Goal: Task Accomplishment & Management: Use online tool/utility

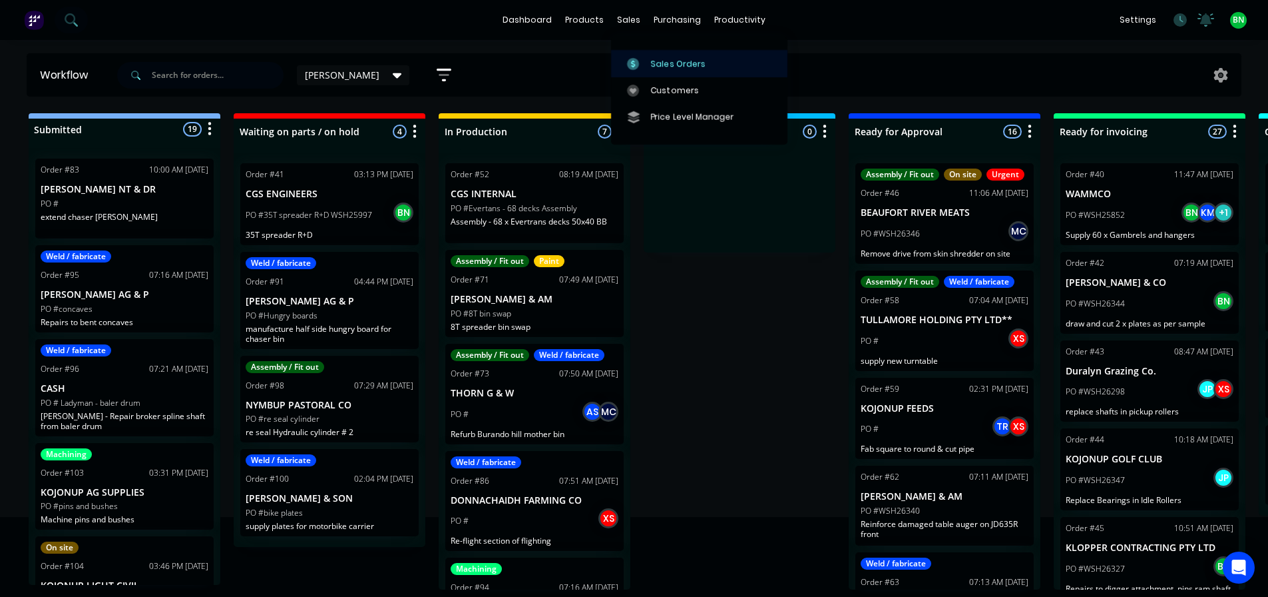
click at [644, 62] on div at bounding box center [637, 64] width 20 height 12
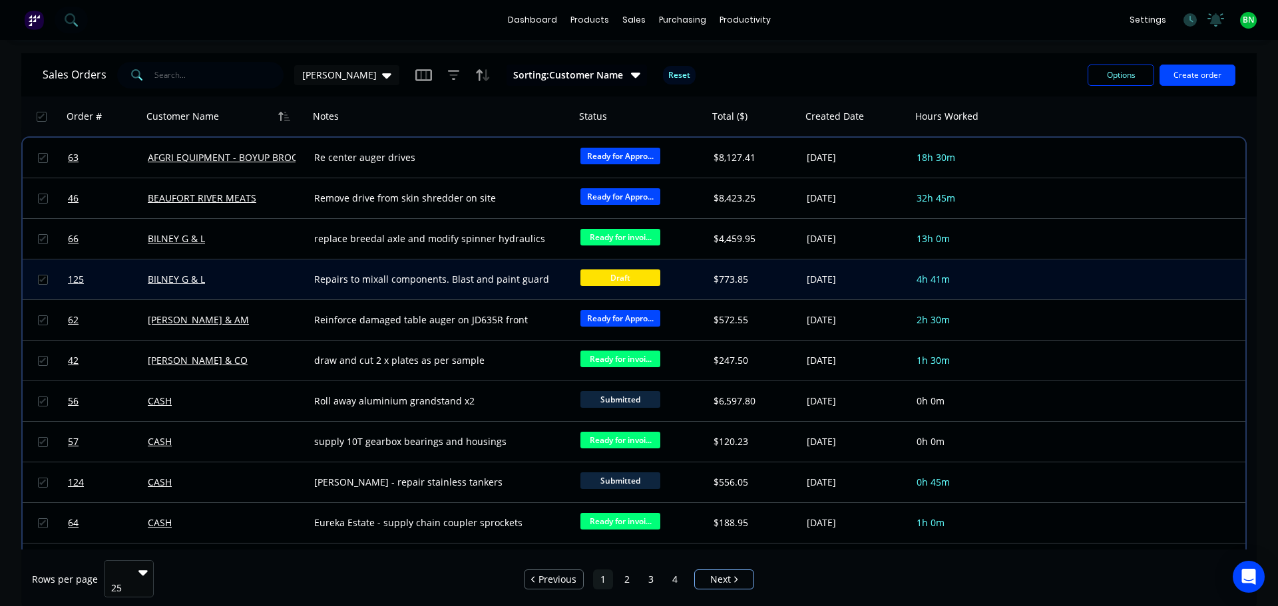
click at [497, 282] on div "Repairs to mixall components. Blast and paint guard" at bounding box center [435, 279] width 243 height 13
click at [256, 279] on div "BILNEY G & L" at bounding box center [222, 279] width 148 height 13
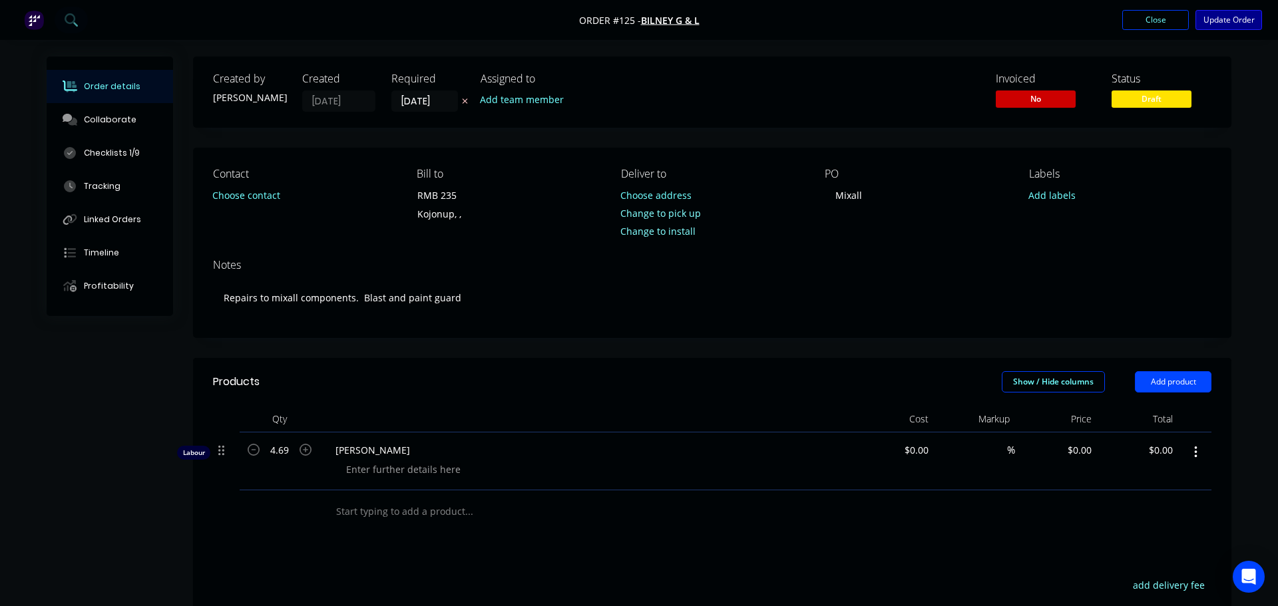
type input "$64.57"
type input "132.31"
type input "$150.00"
type input "$703.50"
click at [1200, 16] on button "Update Order" at bounding box center [1219, 20] width 67 height 20
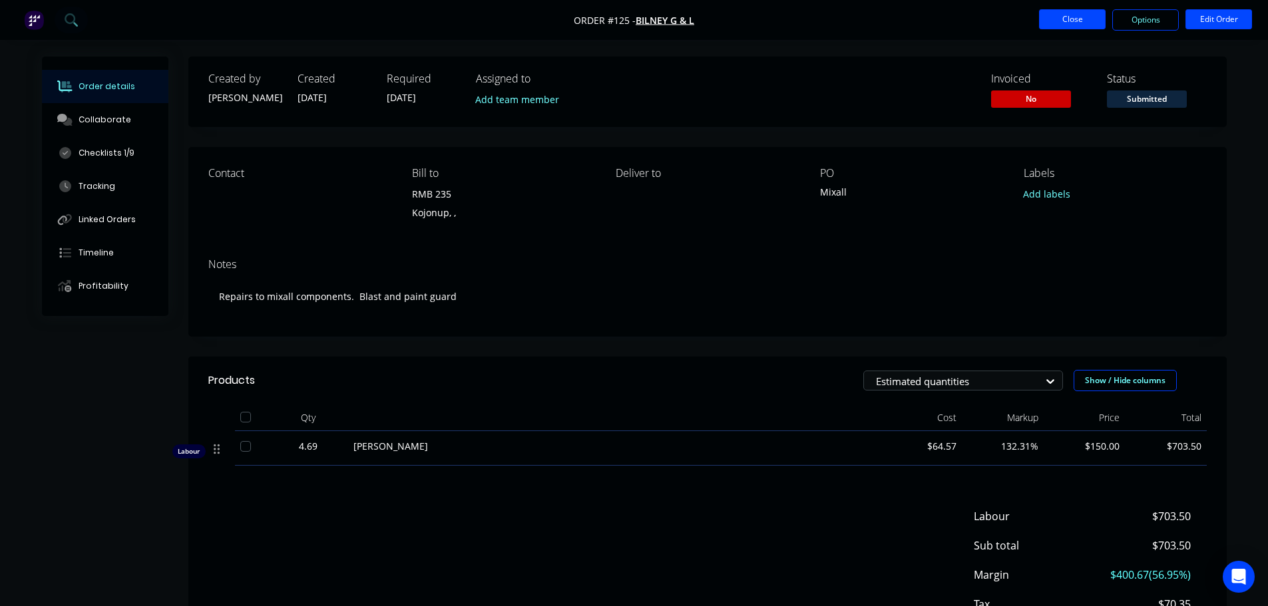
click at [1069, 21] on button "Close" at bounding box center [1072, 19] width 67 height 20
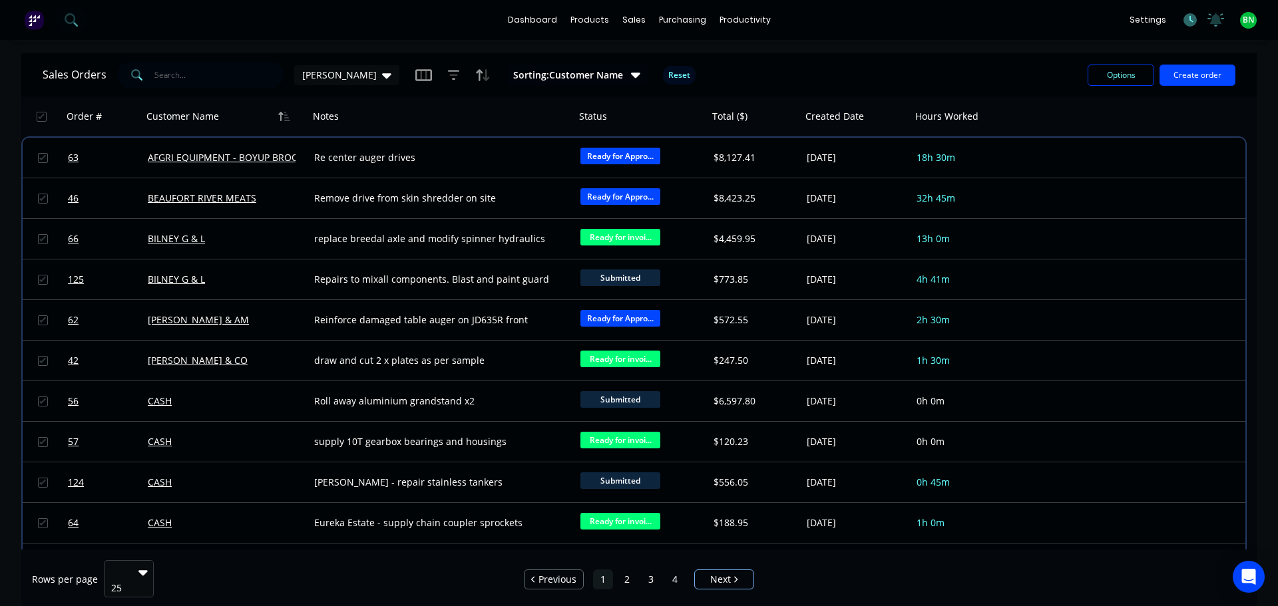
click at [1188, 17] on icon at bounding box center [1190, 19] width 13 height 13
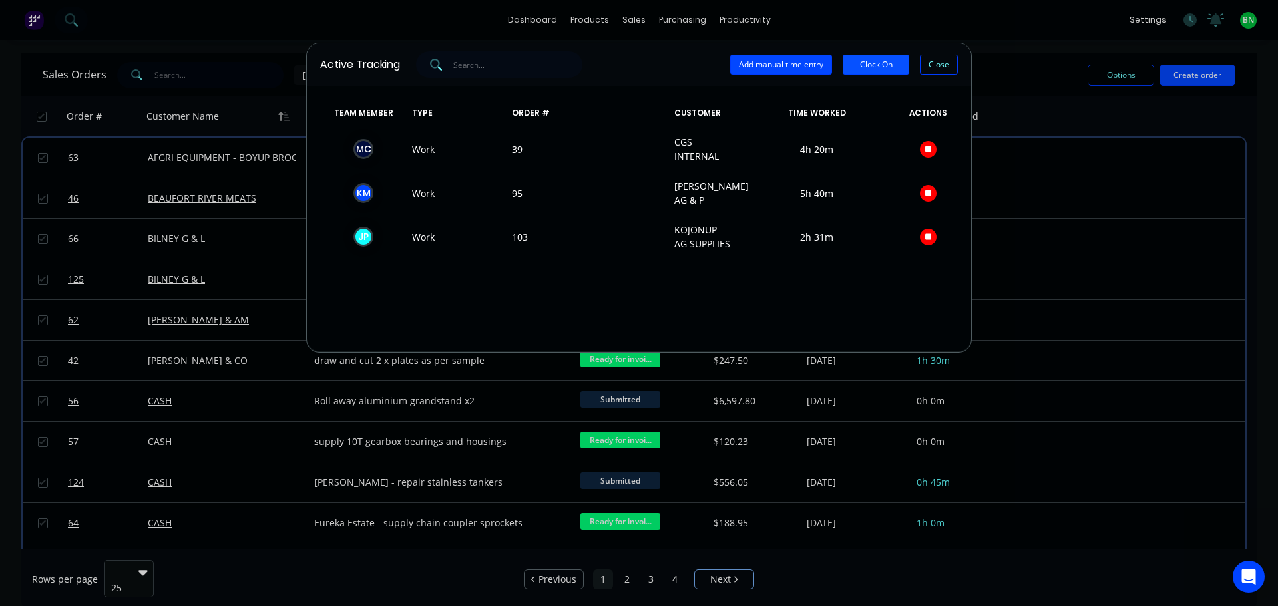
click at [907, 59] on button "Clock On" at bounding box center [876, 65] width 67 height 20
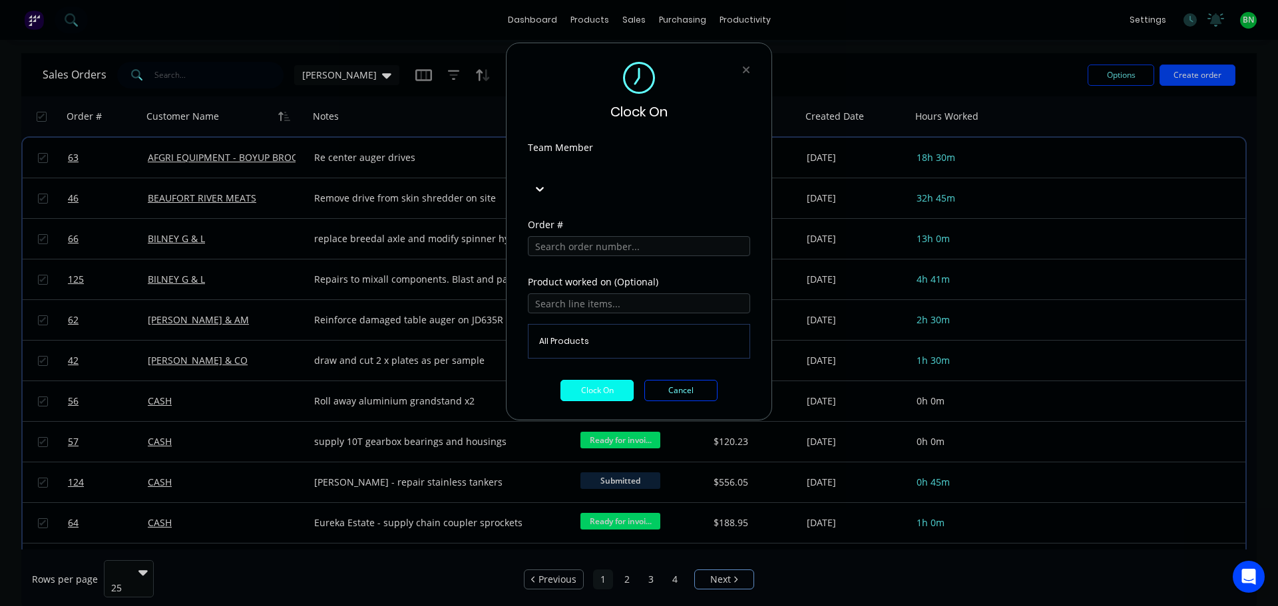
click at [628, 169] on div at bounding box center [628, 167] width 192 height 17
click at [583, 236] on input "text" at bounding box center [639, 246] width 222 height 20
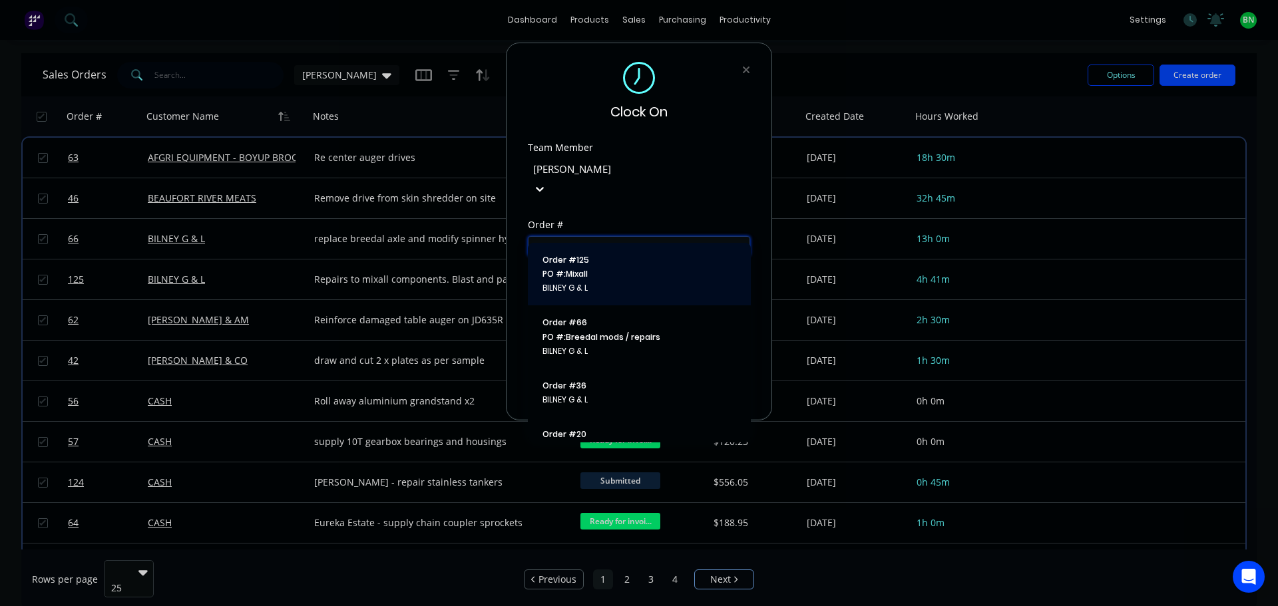
type input "bil"
click at [589, 274] on span "PO #: Mixall" at bounding box center [640, 274] width 194 height 12
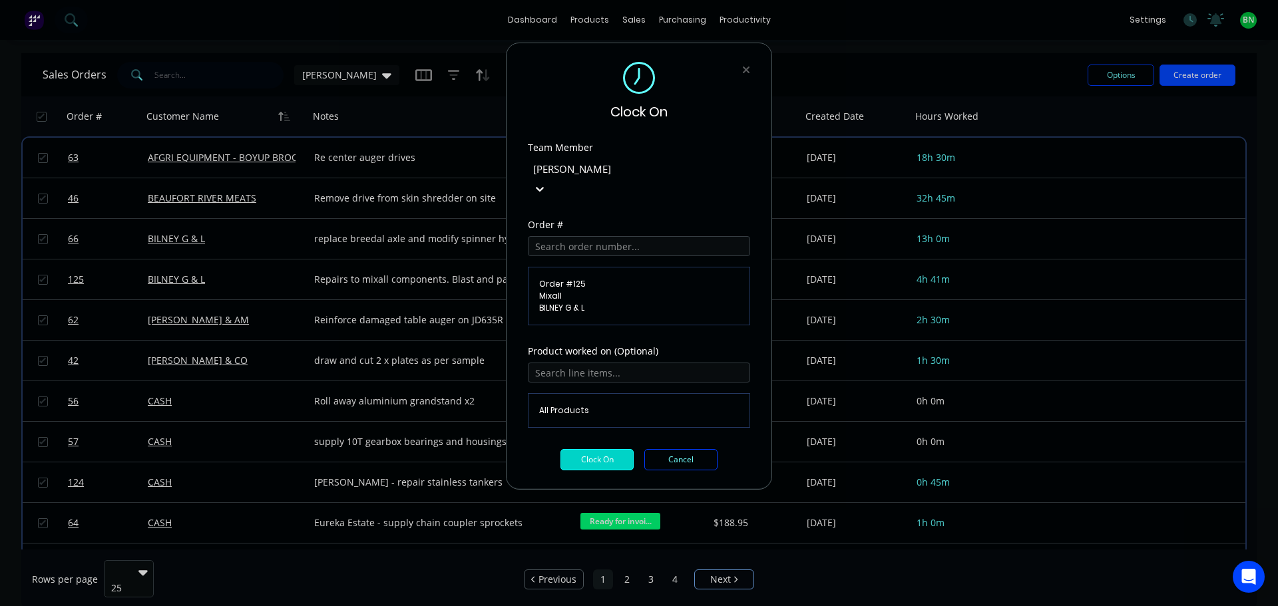
click at [586, 449] on button "Clock On" at bounding box center [597, 459] width 73 height 21
